Goal: Transaction & Acquisition: Purchase product/service

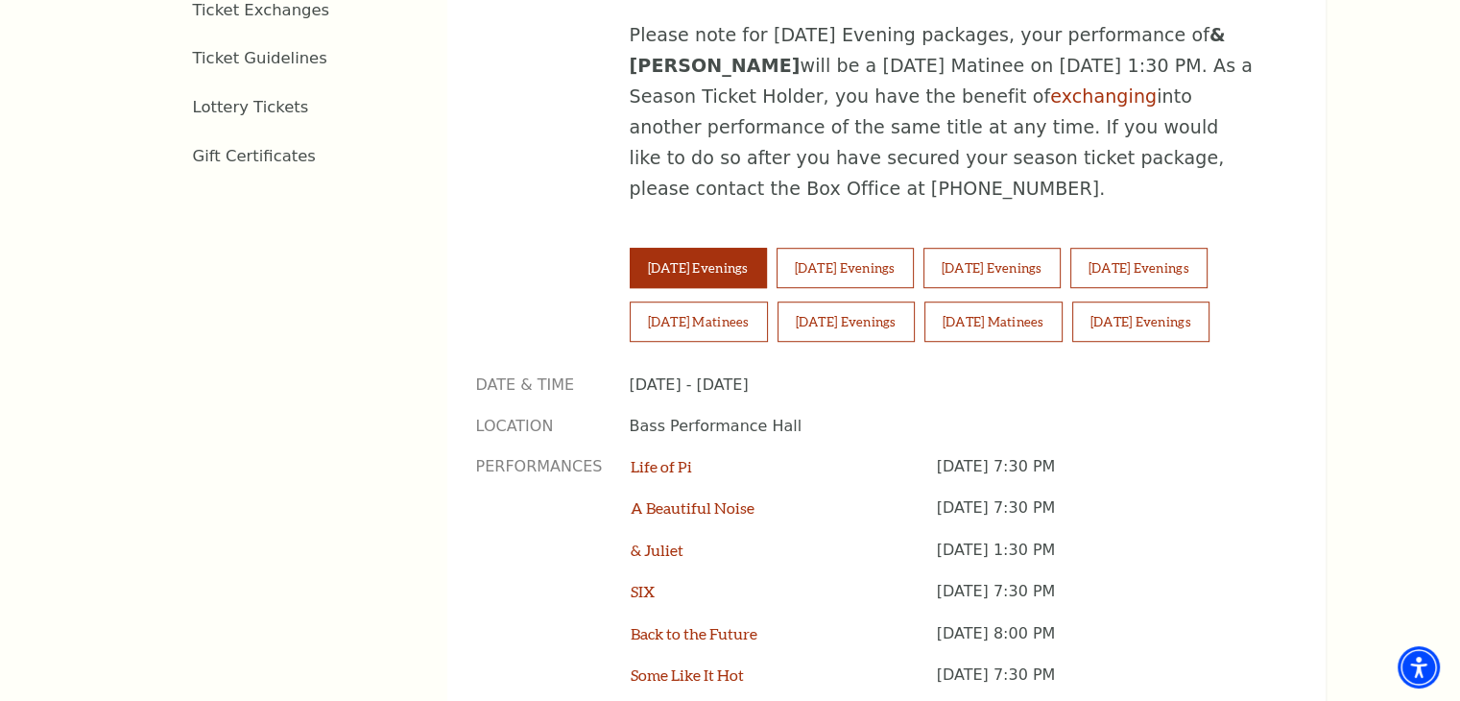
scroll to position [1319, 0]
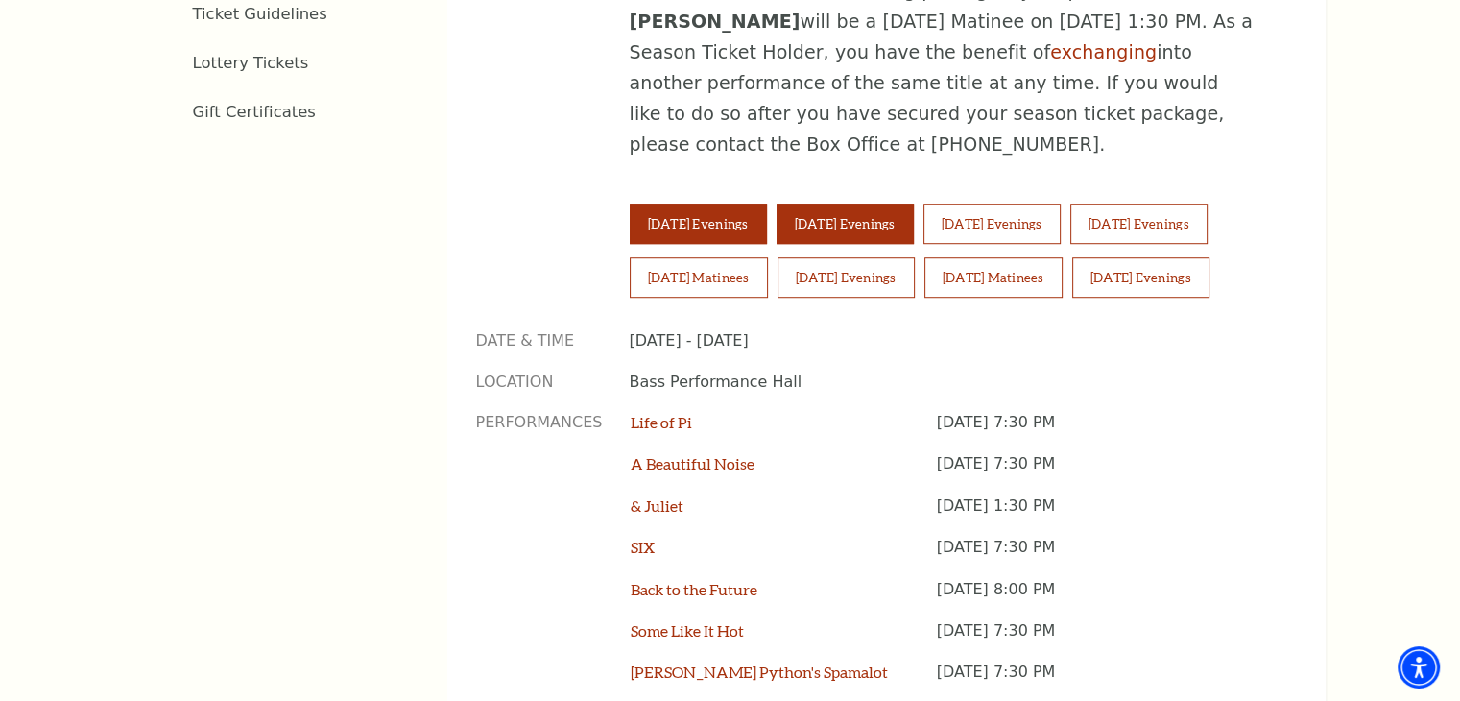
click at [899, 203] on button "Wednesday Evenings" at bounding box center [844, 223] width 137 height 40
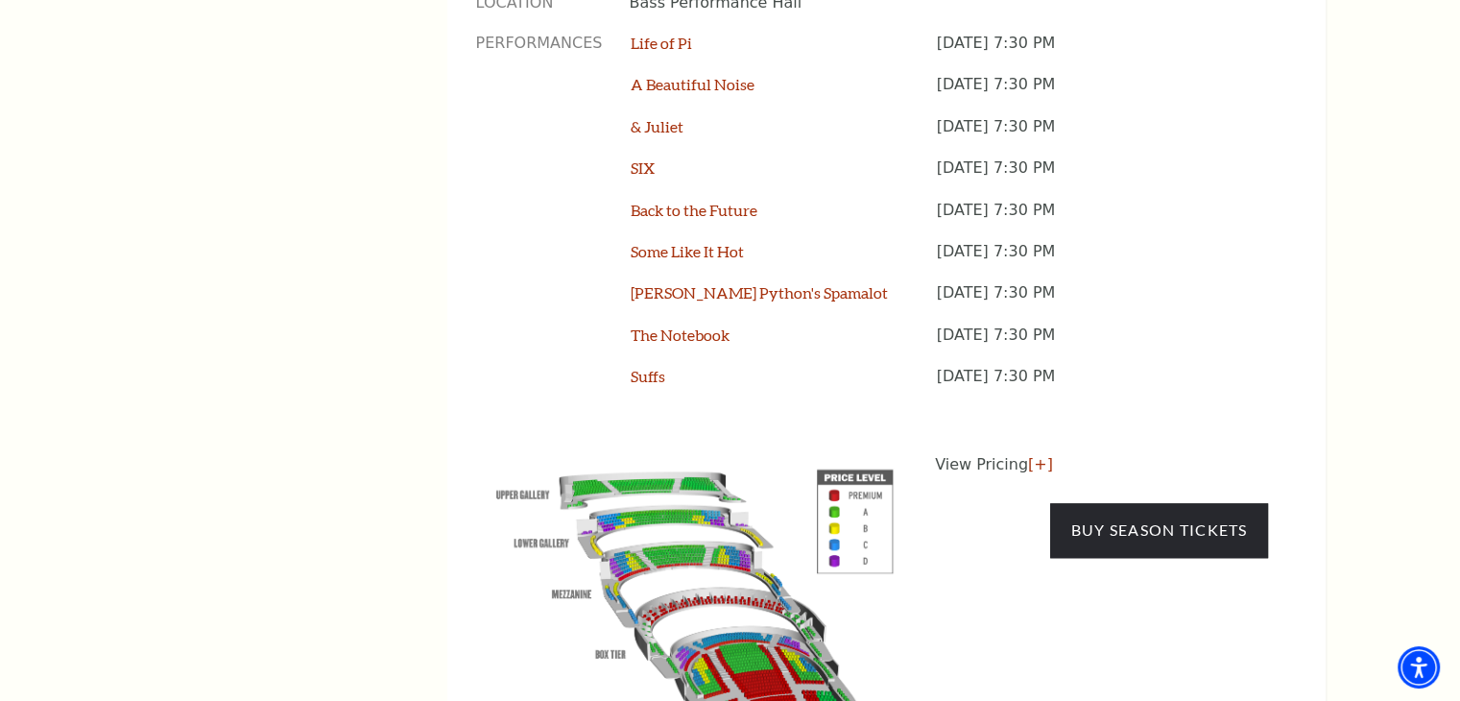
scroll to position [1805, 0]
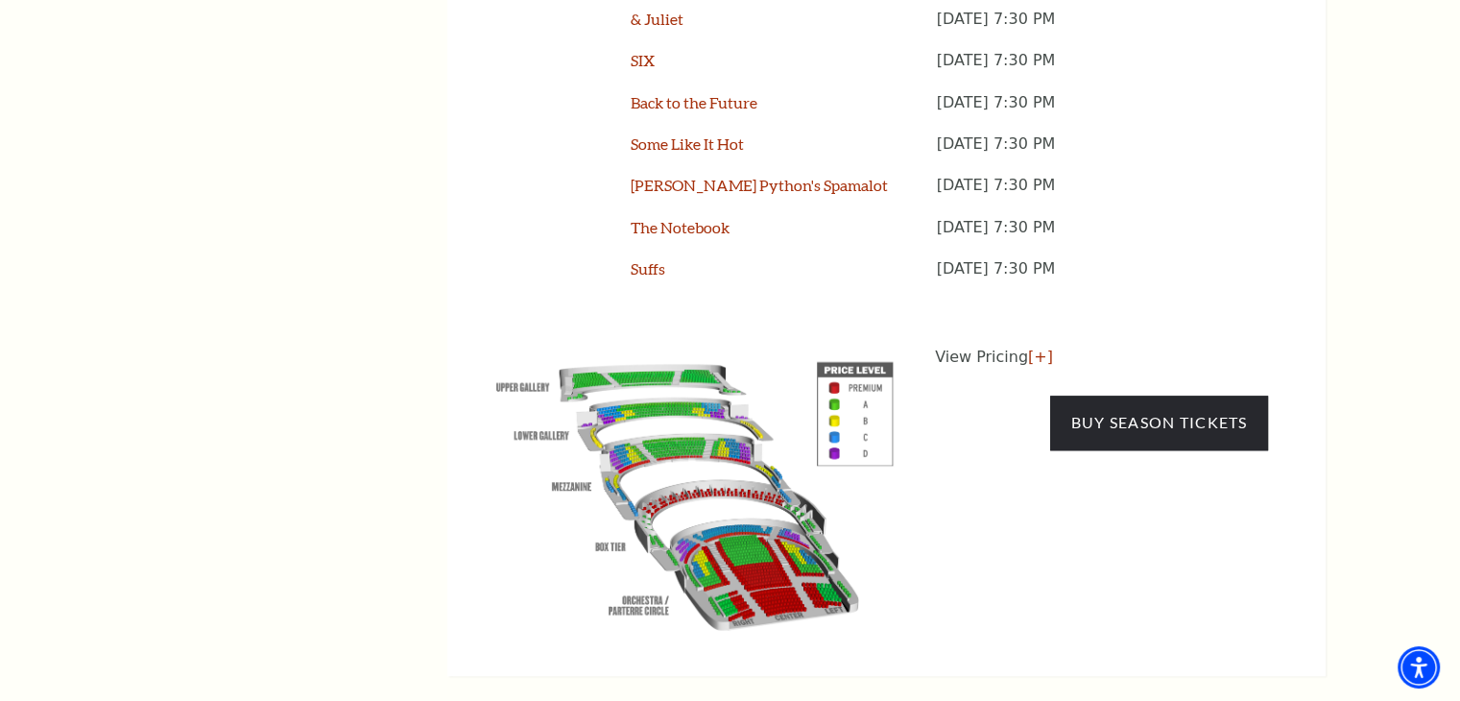
click at [860, 356] on img at bounding box center [695, 492] width 438 height 292
click at [1035, 347] on link "[+]" at bounding box center [1040, 356] width 25 height 18
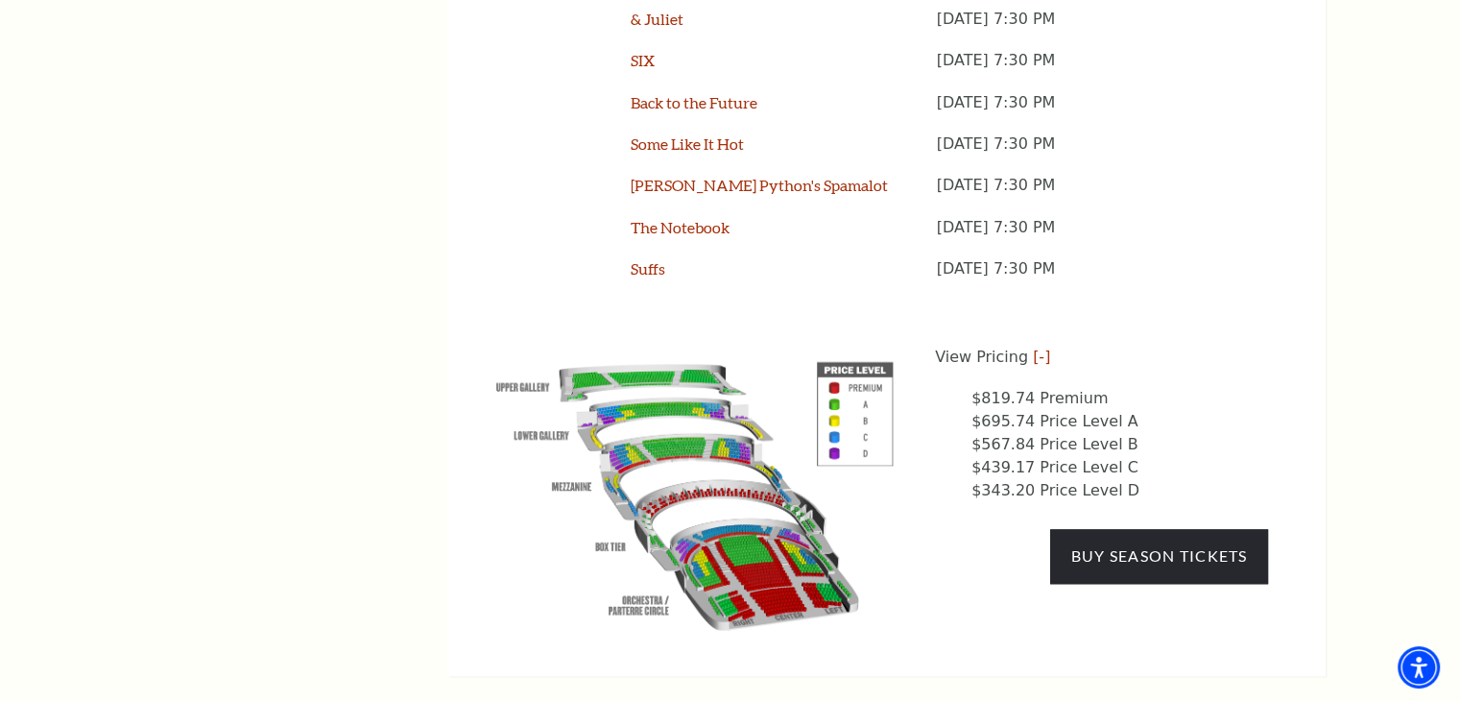
click at [1035, 479] on li "$343.20 Price Level D" at bounding box center [1119, 490] width 297 height 23
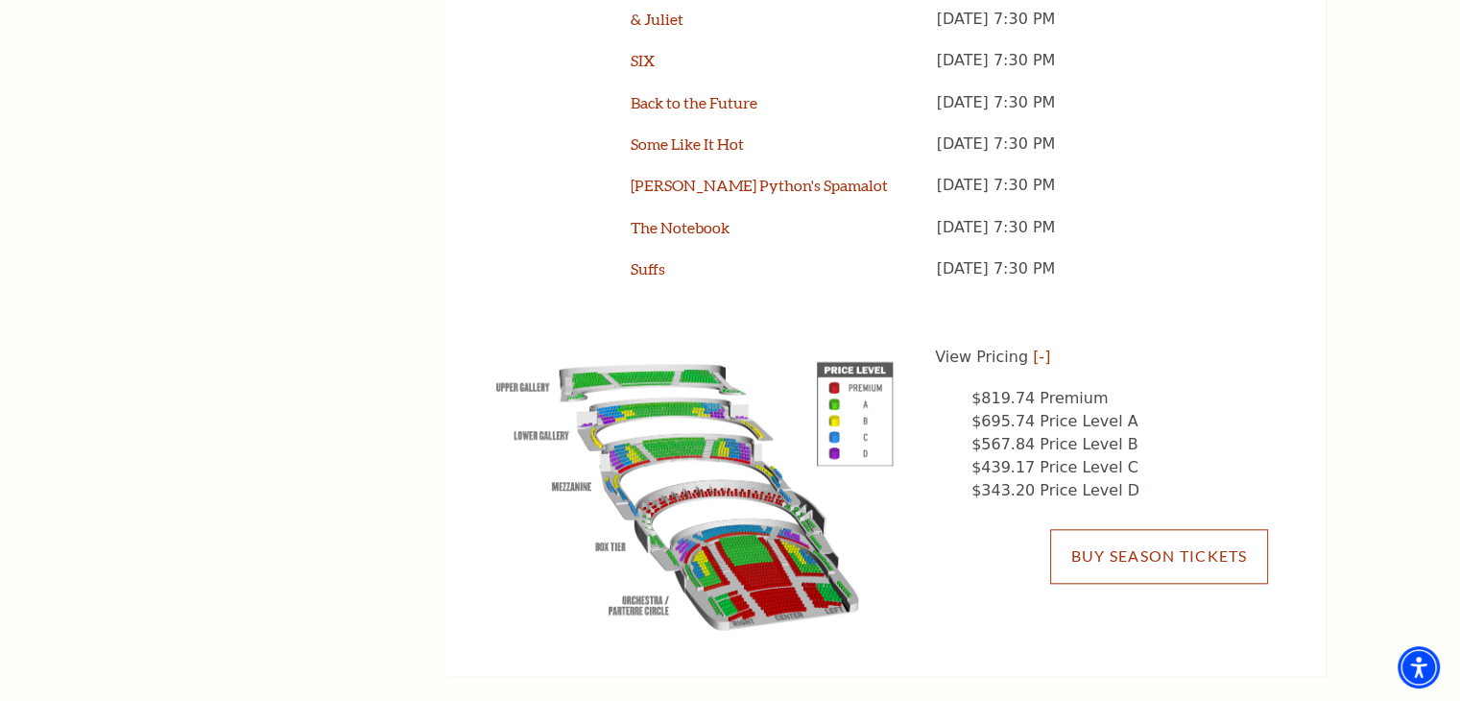
click at [1094, 529] on link "Buy Season Tickets" at bounding box center [1158, 556] width 217 height 54
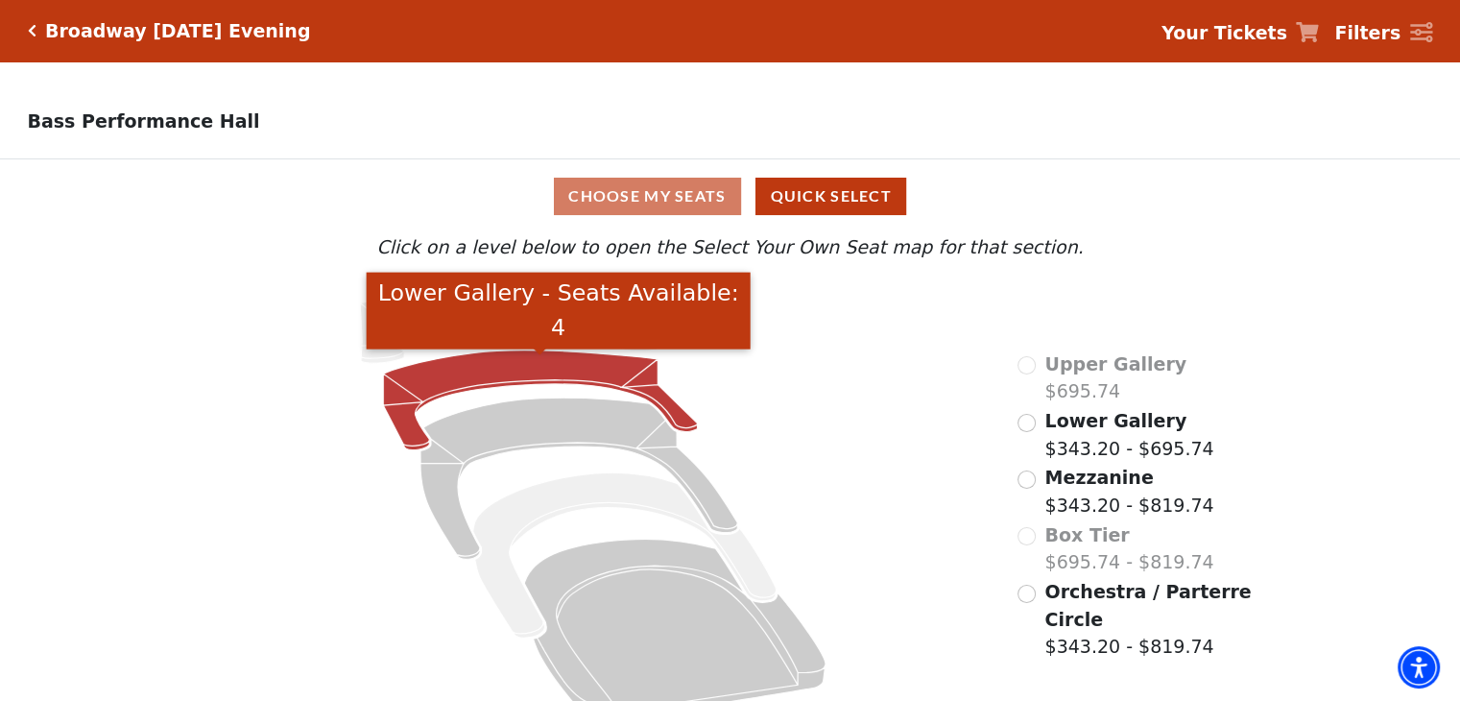
click at [574, 373] on icon "Lower Gallery - Seats Available: 4" at bounding box center [541, 400] width 314 height 100
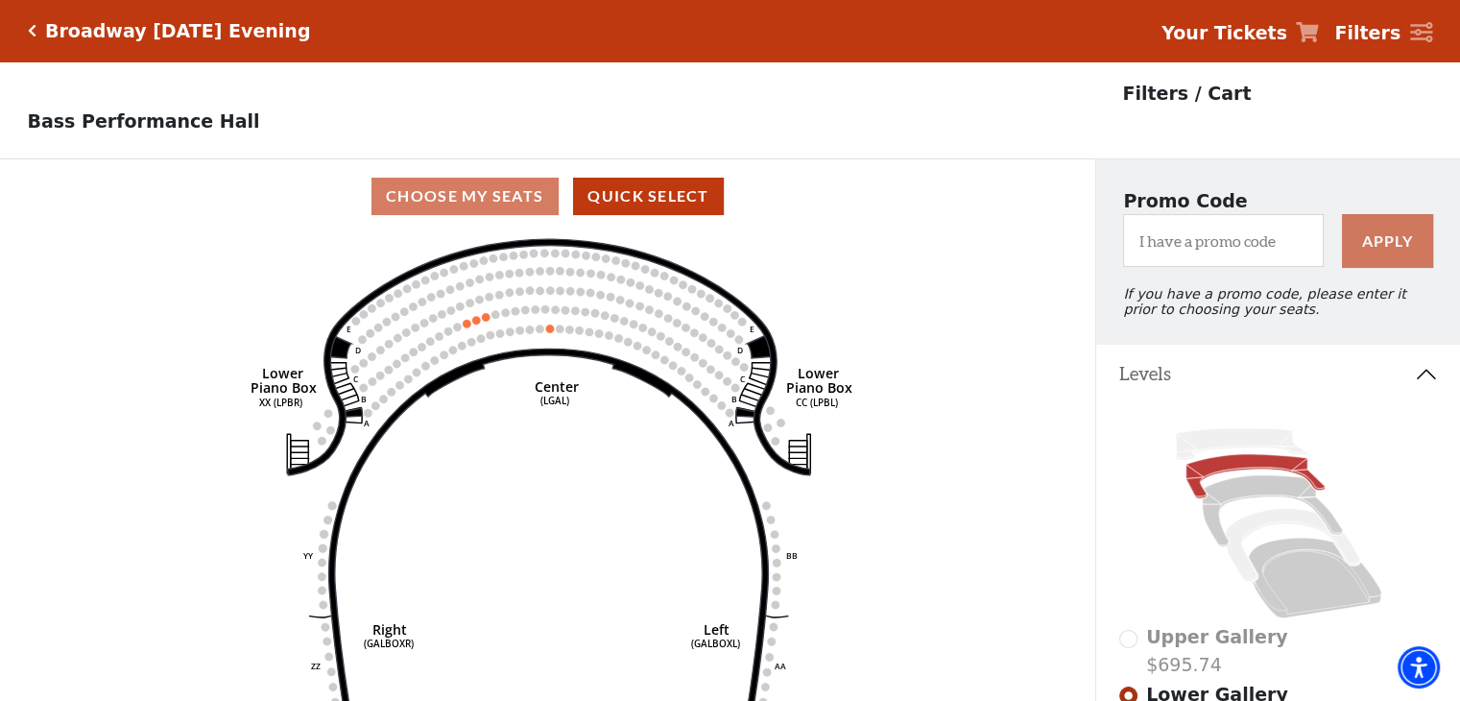
click at [34, 32] on icon "Click here to go back to filters" at bounding box center [32, 30] width 9 height 13
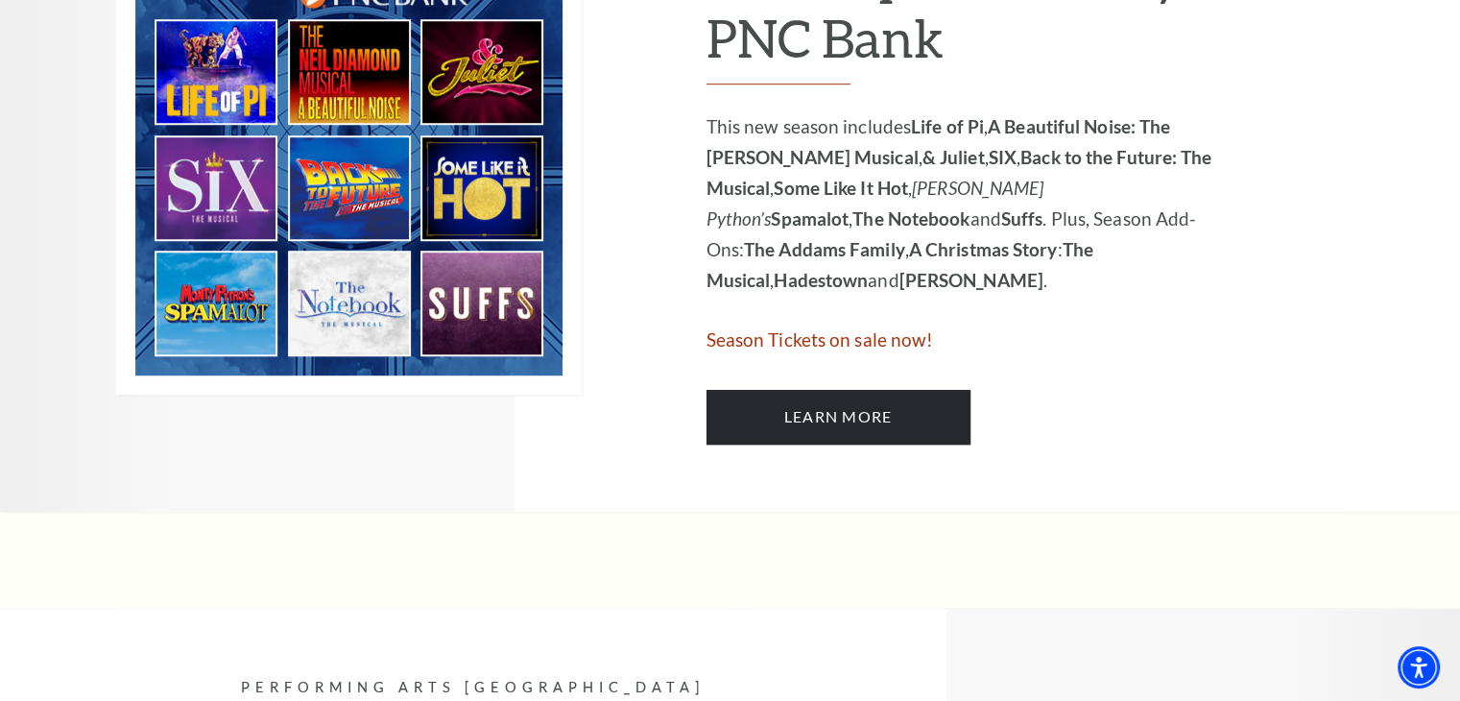
scroll to position [1229, 0]
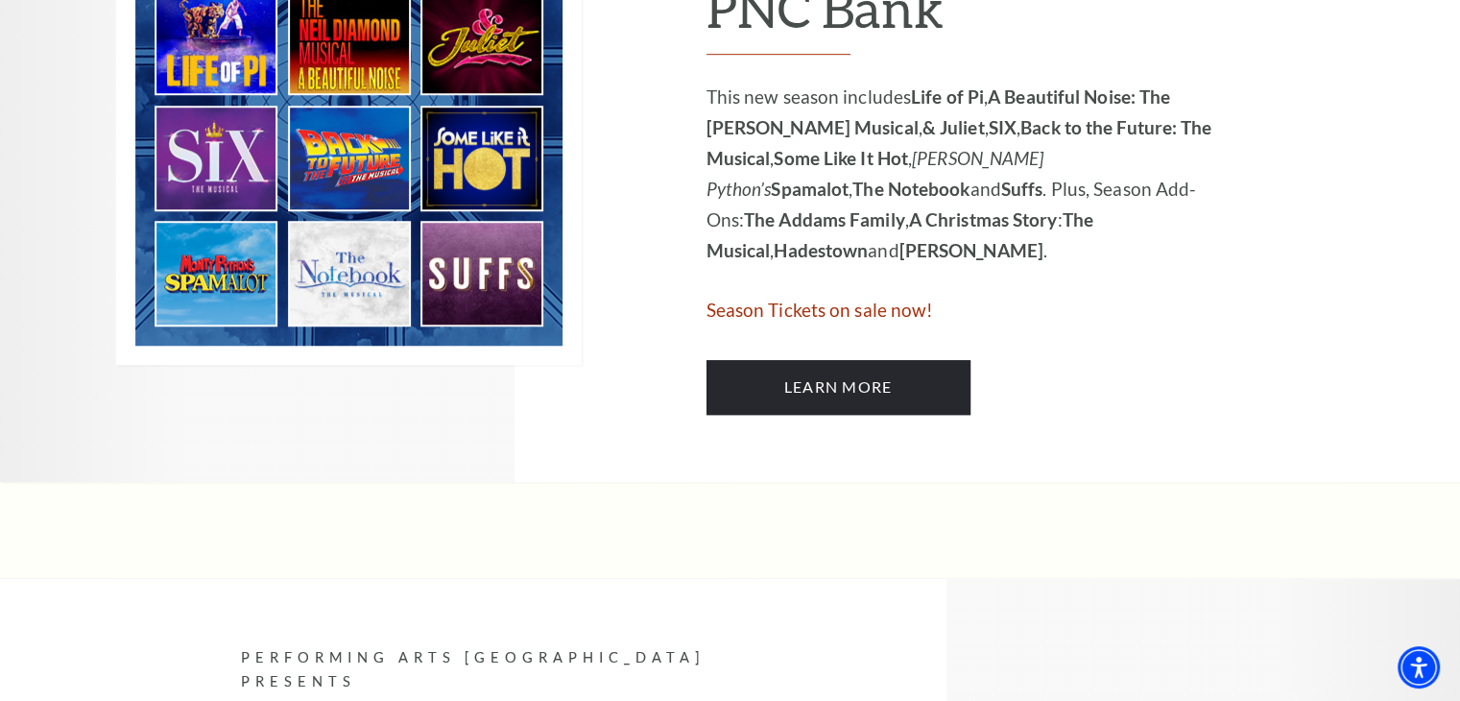
click at [884, 315] on span "Season Tickets on sale now!" at bounding box center [819, 309] width 227 height 22
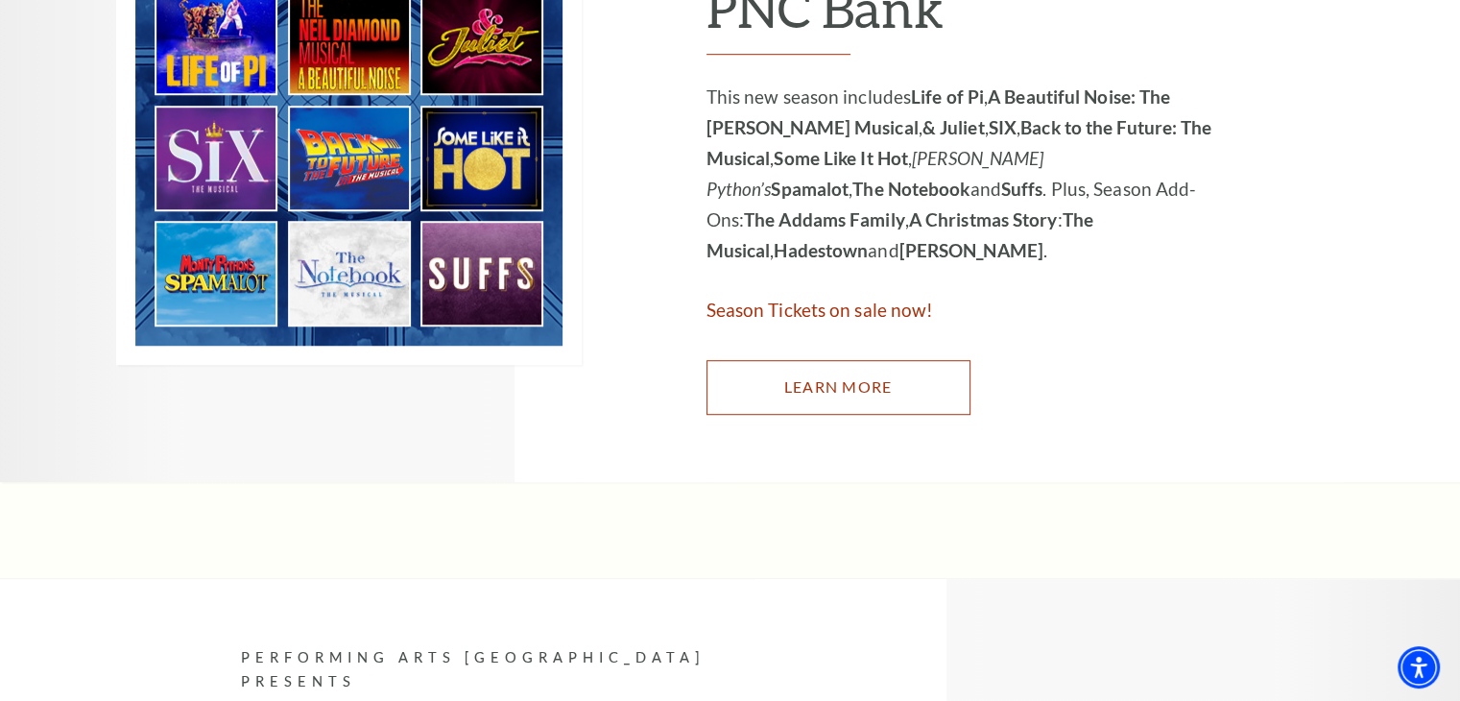
click at [837, 378] on link "Learn More" at bounding box center [838, 387] width 264 height 54
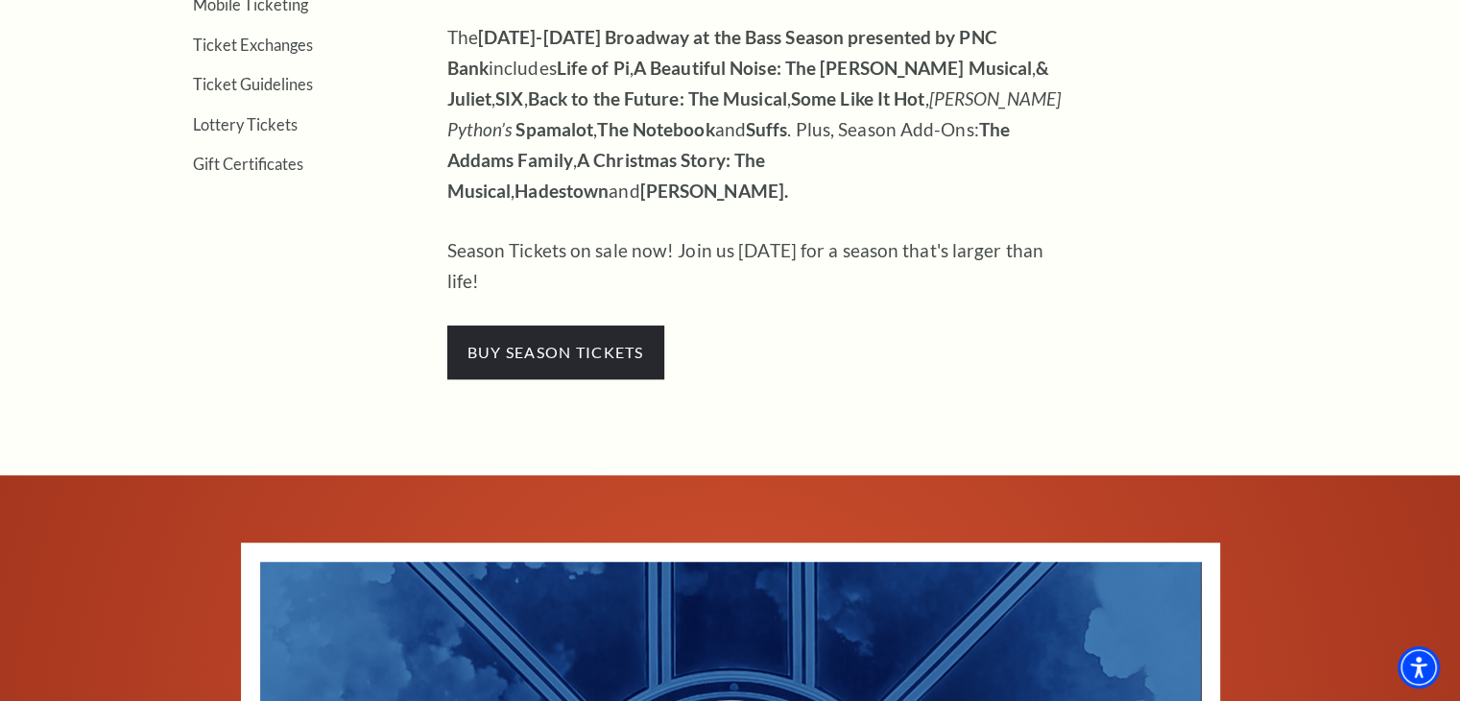
scroll to position [737, 0]
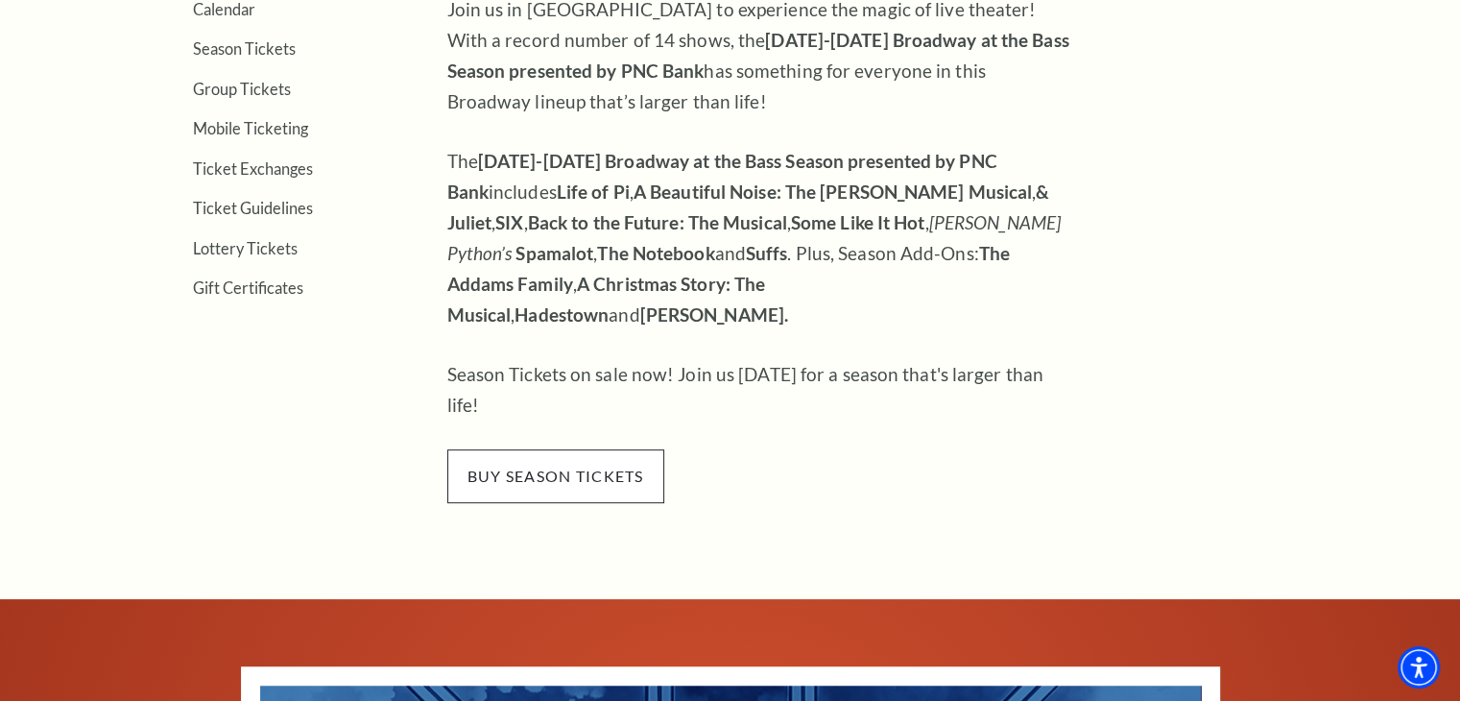
click at [576, 449] on span "buy season tickets" at bounding box center [555, 476] width 217 height 54
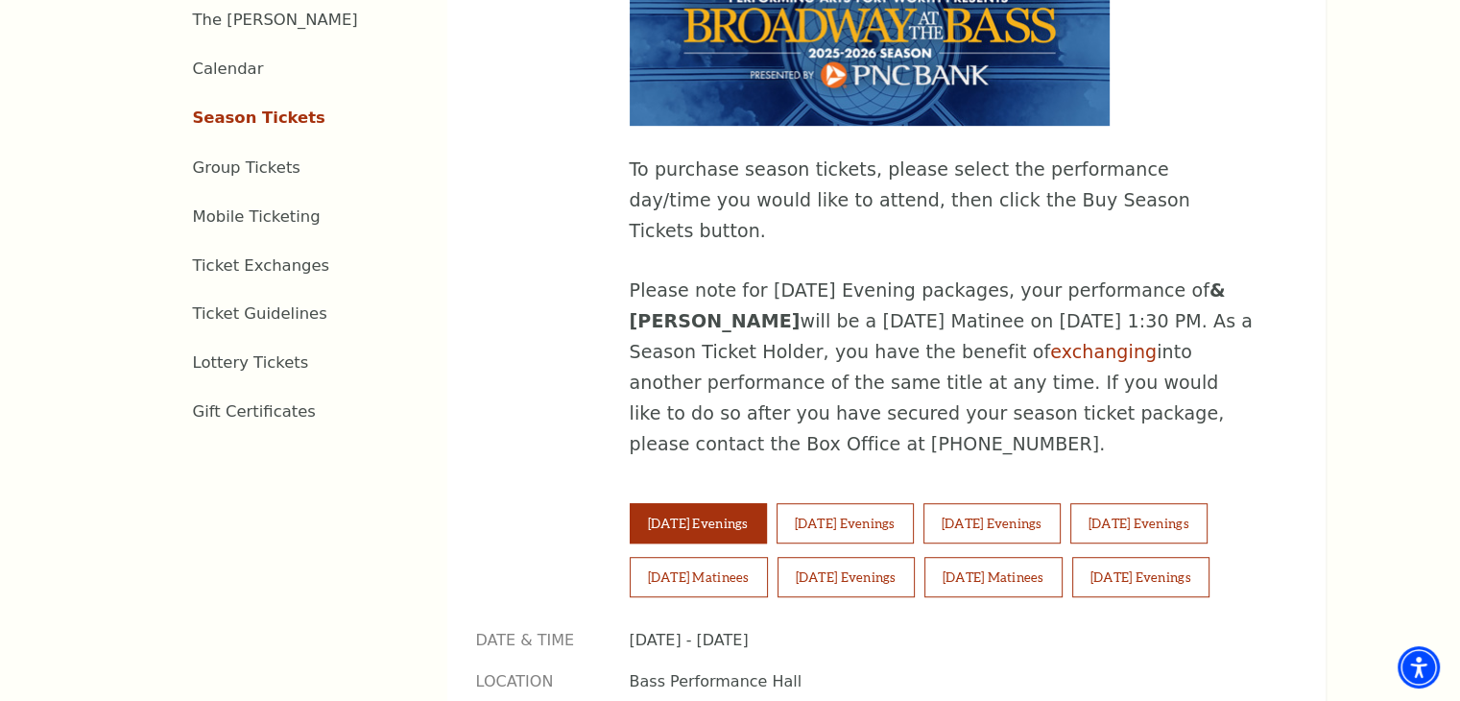
scroll to position [1023, 0]
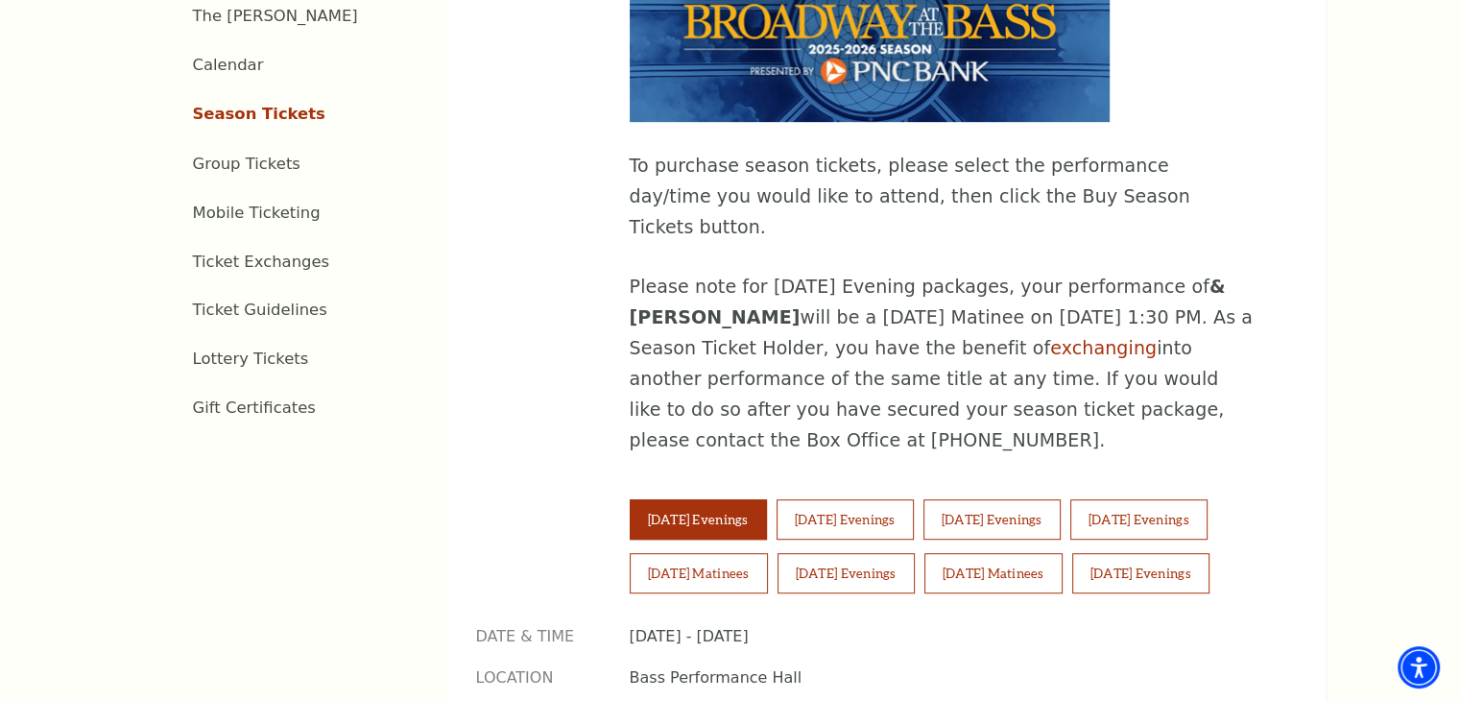
click at [714, 499] on button "Tuesday Evenings" at bounding box center [698, 519] width 137 height 40
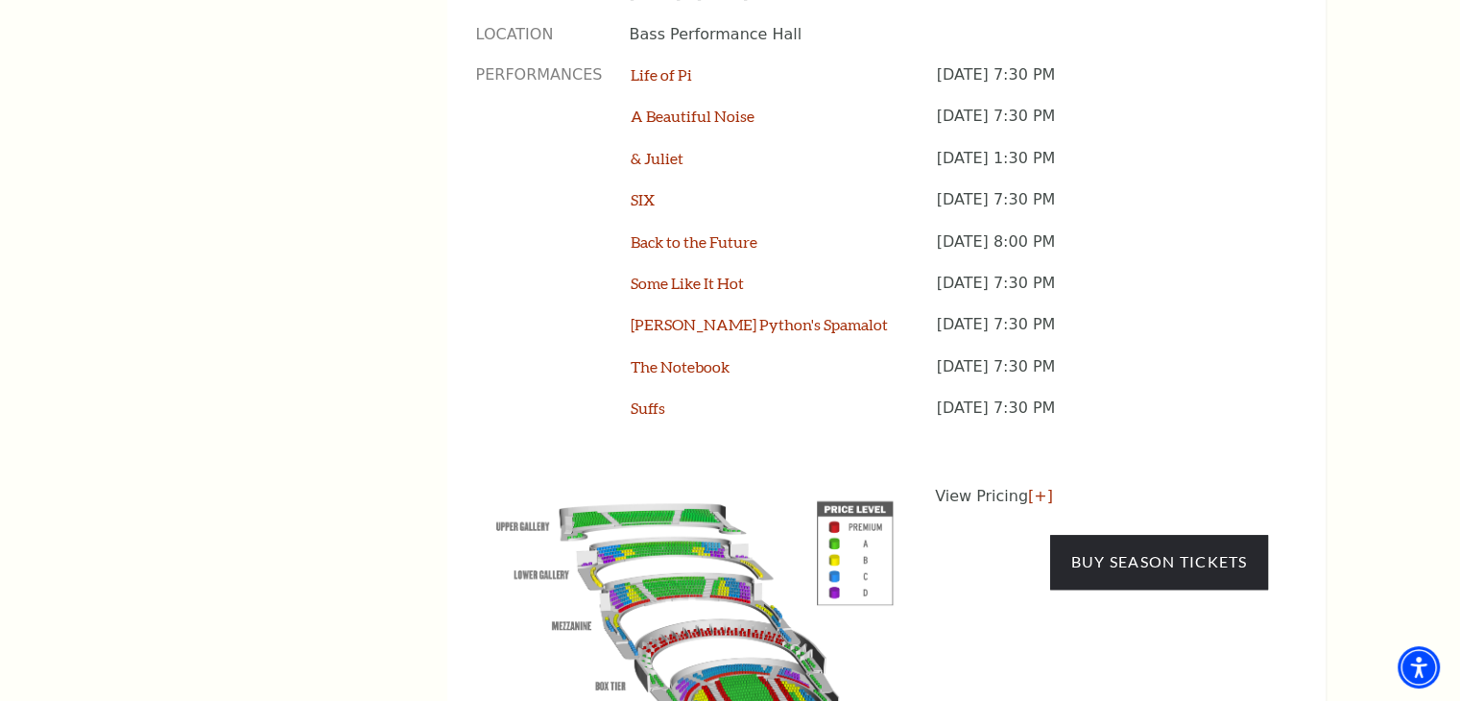
scroll to position [1693, 0]
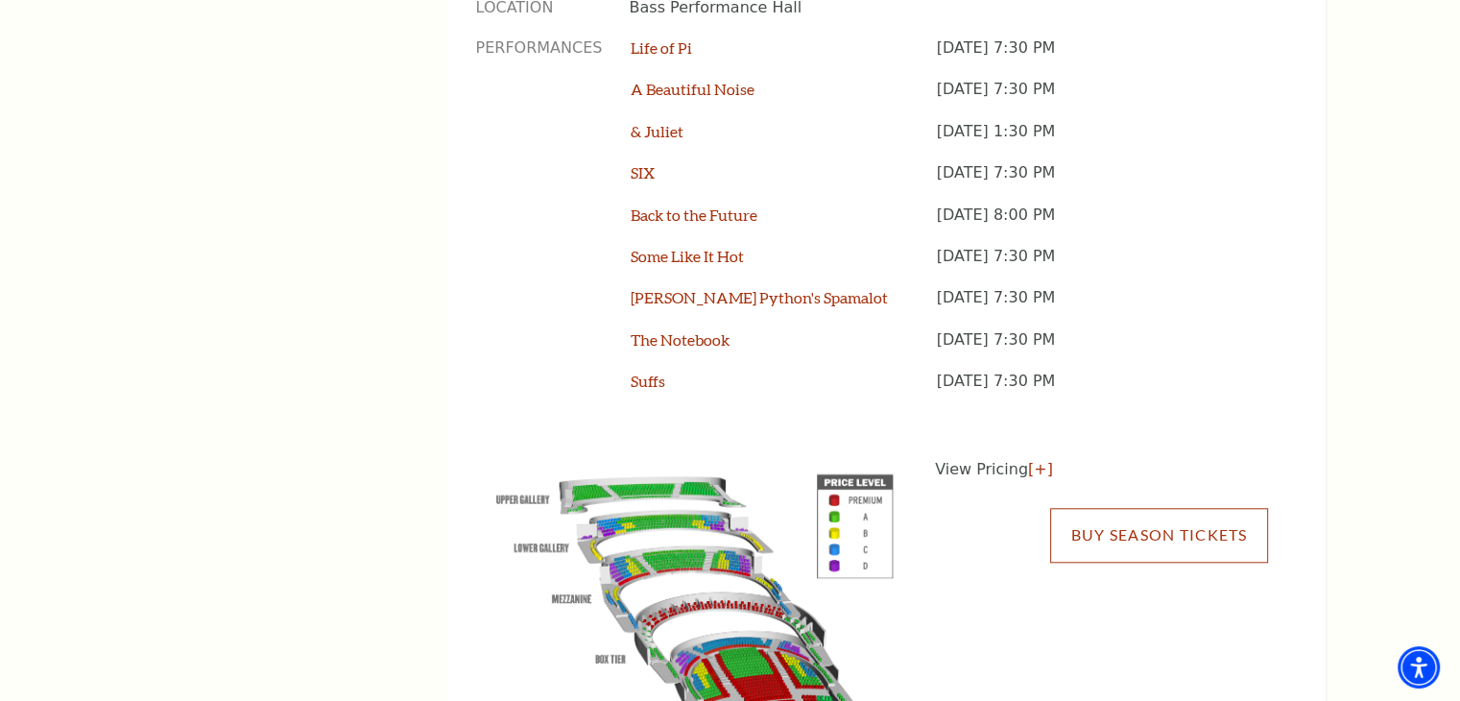
click at [1125, 508] on link "Buy Season Tickets" at bounding box center [1158, 535] width 217 height 54
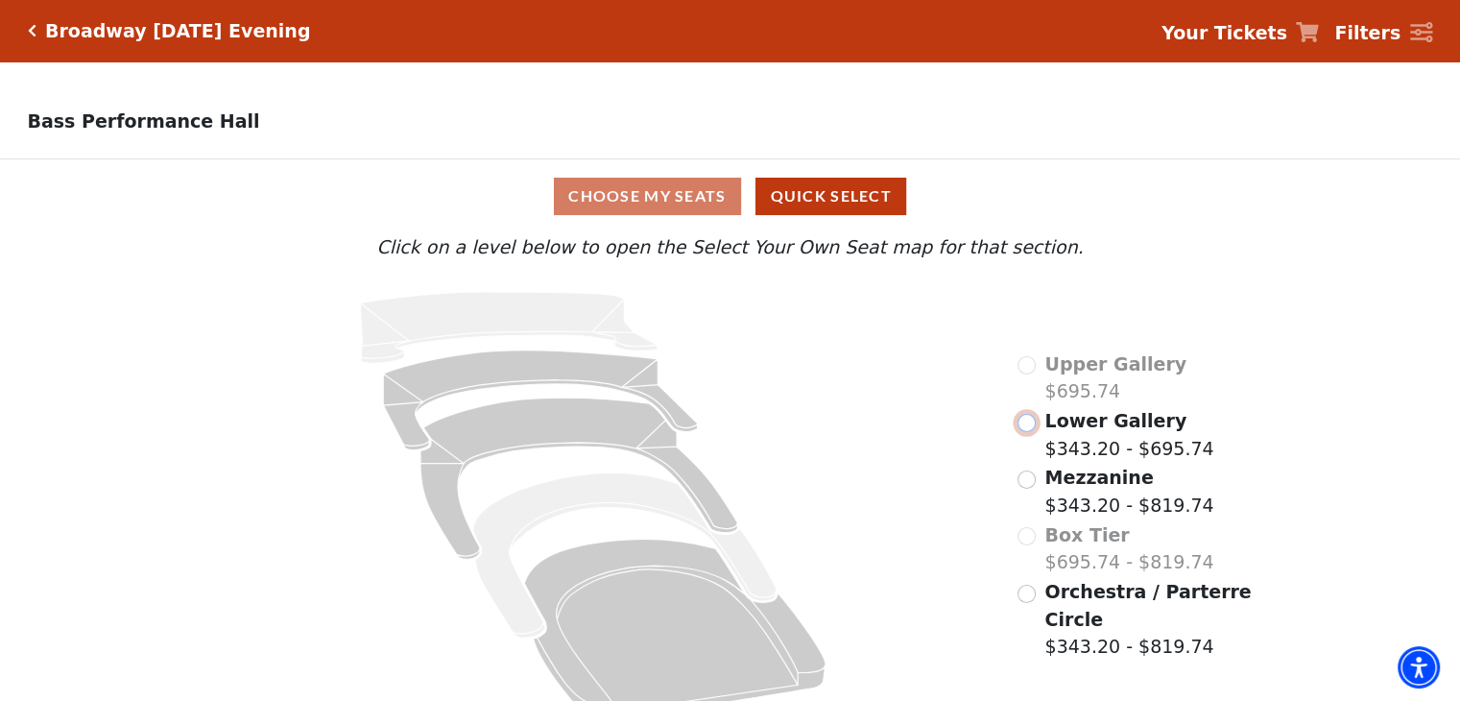
click at [1030, 429] on input "Lower Gallery$343.20 - $695.74\a" at bounding box center [1026, 423] width 18 height 18
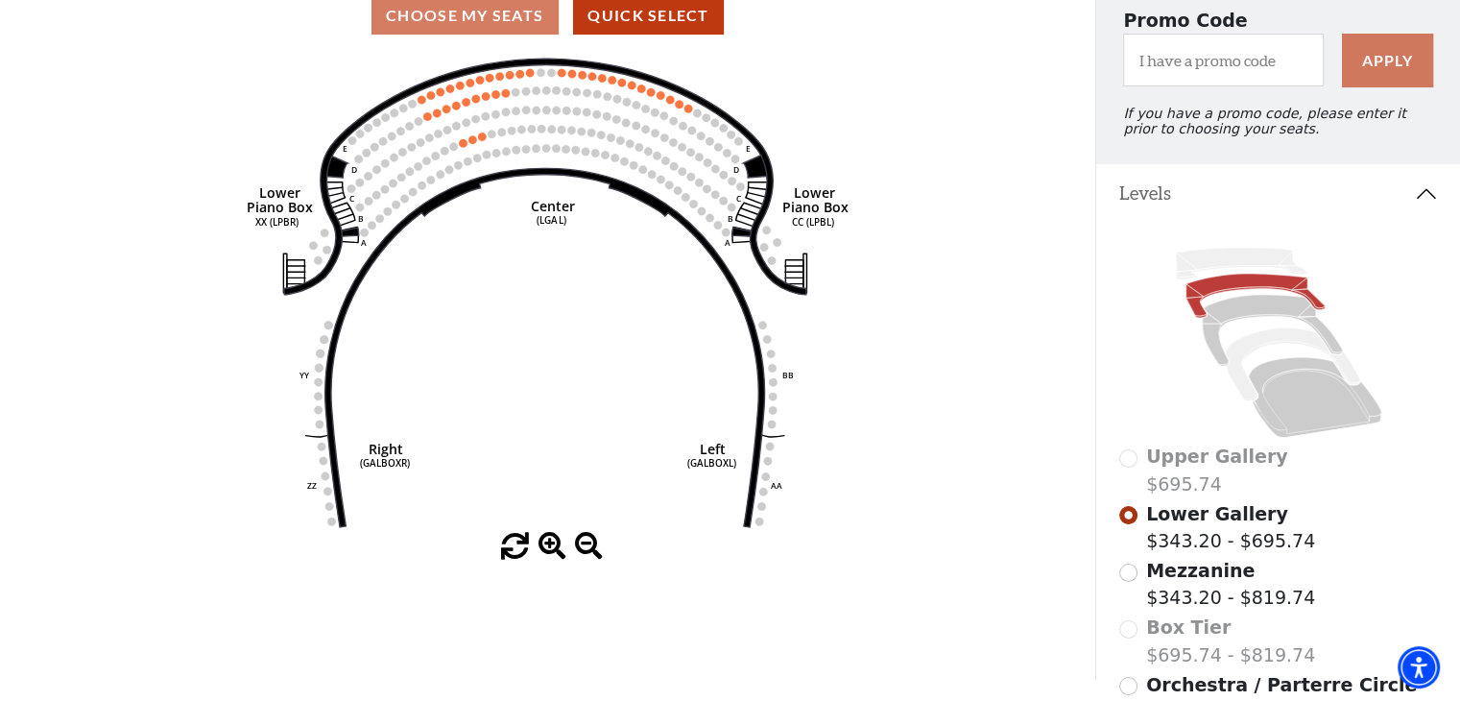
scroll to position [203, 0]
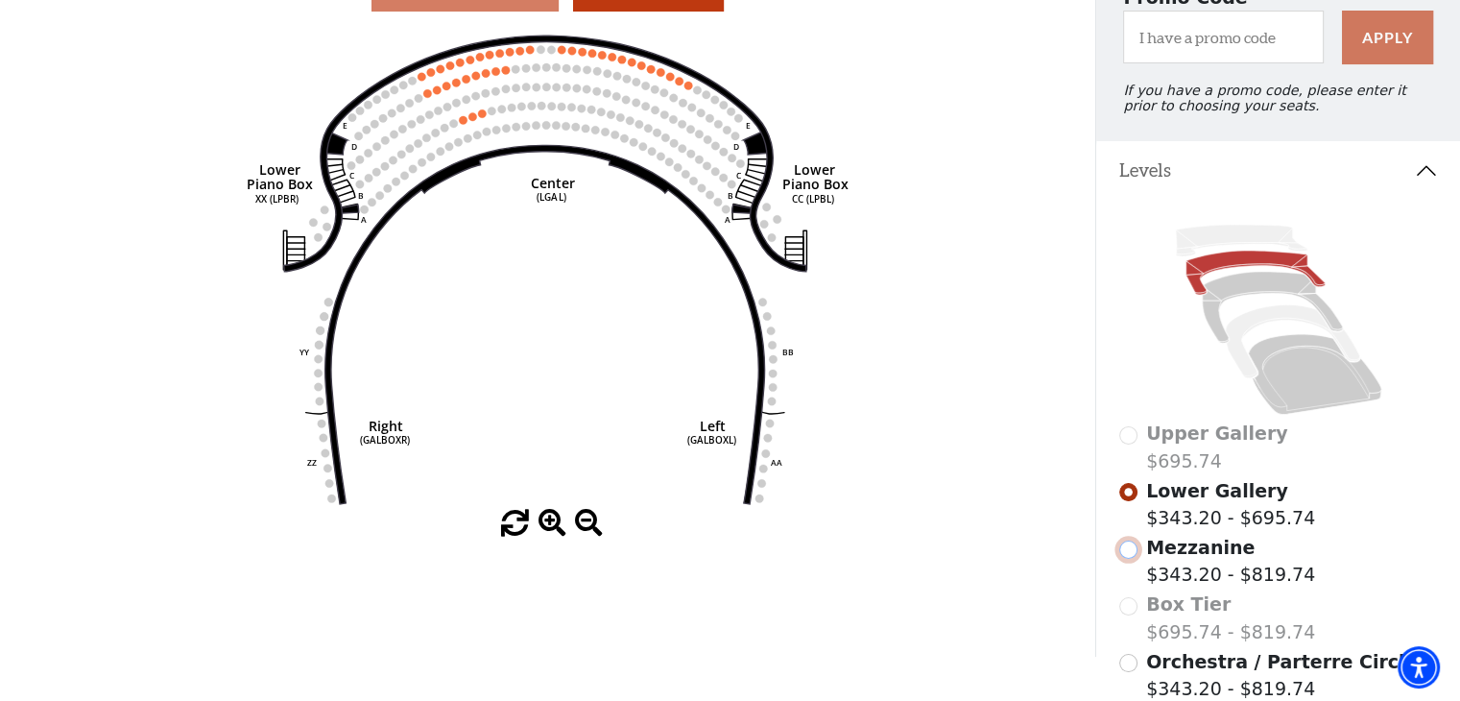
click at [1122, 559] on input "Mezzanine$343.20 - $819.74\a" at bounding box center [1128, 549] width 18 height 18
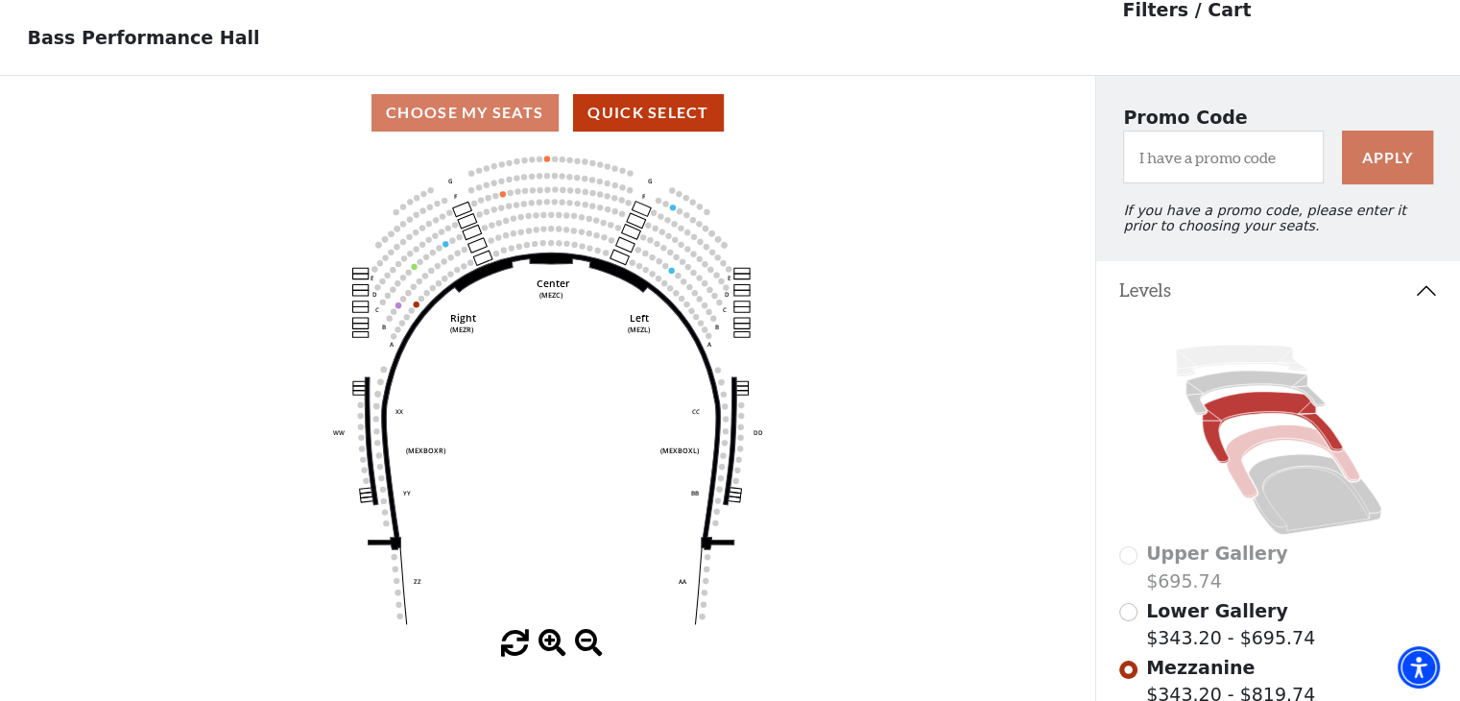
scroll to position [88, 0]
